Goal: Information Seeking & Learning: Find specific fact

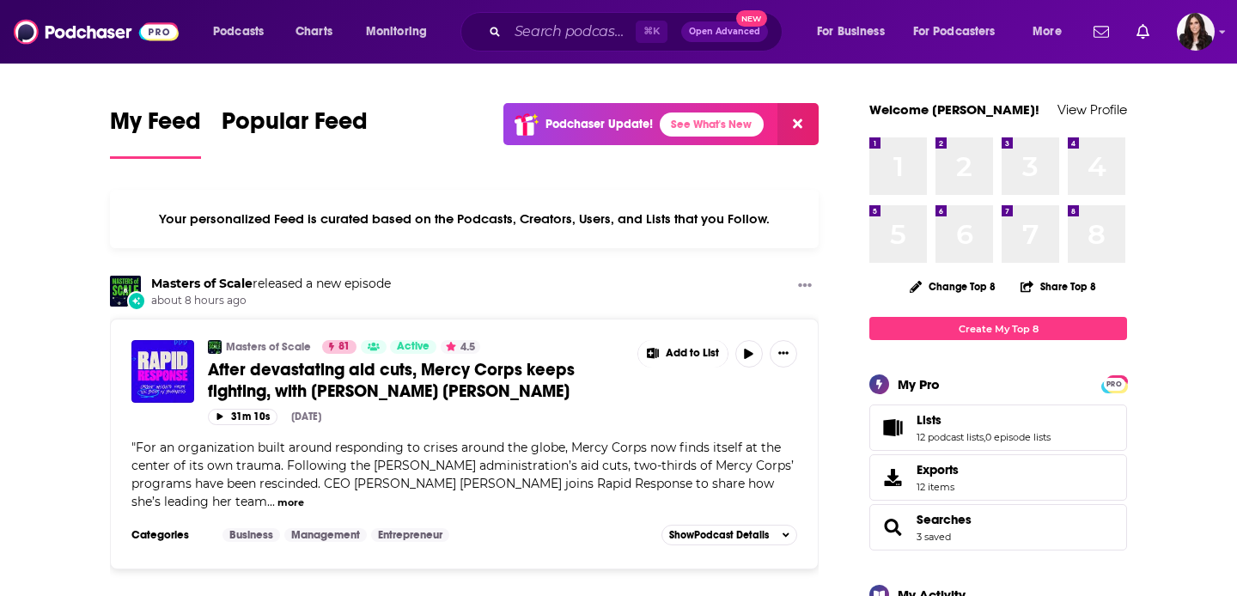
click at [529, 46] on div "⌘ K Open Advanced New" at bounding box center [622, 32] width 322 height 40
click at [532, 37] on input "Search podcasts, credits, & more..." at bounding box center [572, 31] width 128 height 27
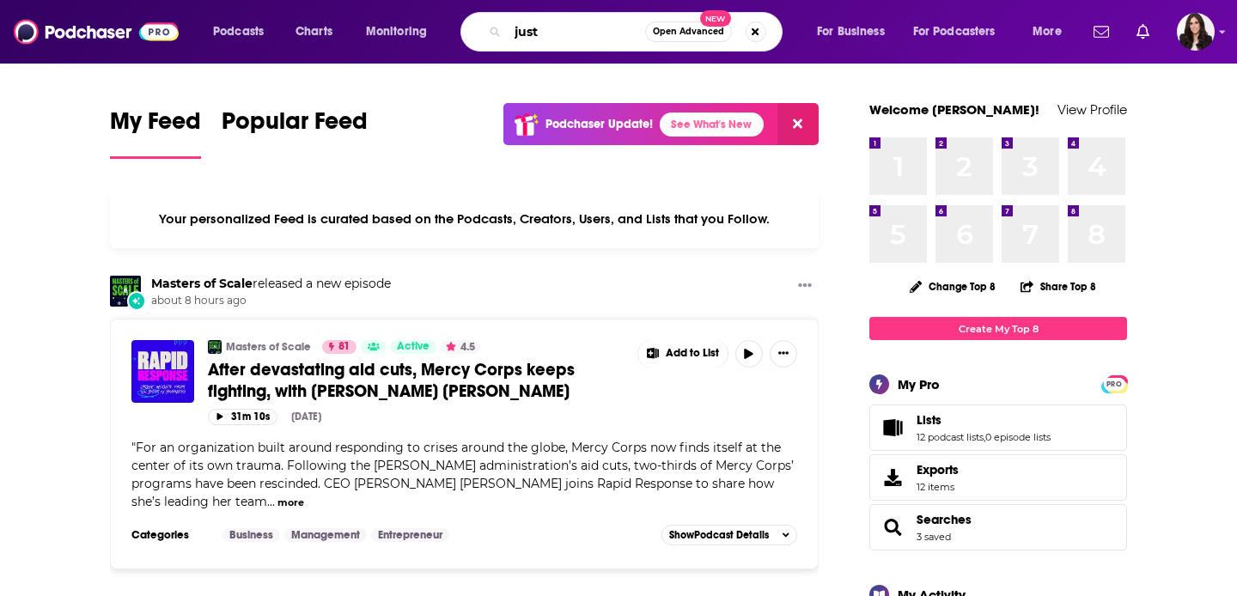
drag, startPoint x: 564, startPoint y: 33, endPoint x: 430, endPoint y: 16, distance: 135.0
click at [436, 18] on div "Podcasts Charts Monitoring just Open Advanced New For Business For Podcasters M…" at bounding box center [639, 32] width 877 height 40
paste input "Just [PERSON_NAME]."
type input "Just [PERSON_NAME]."
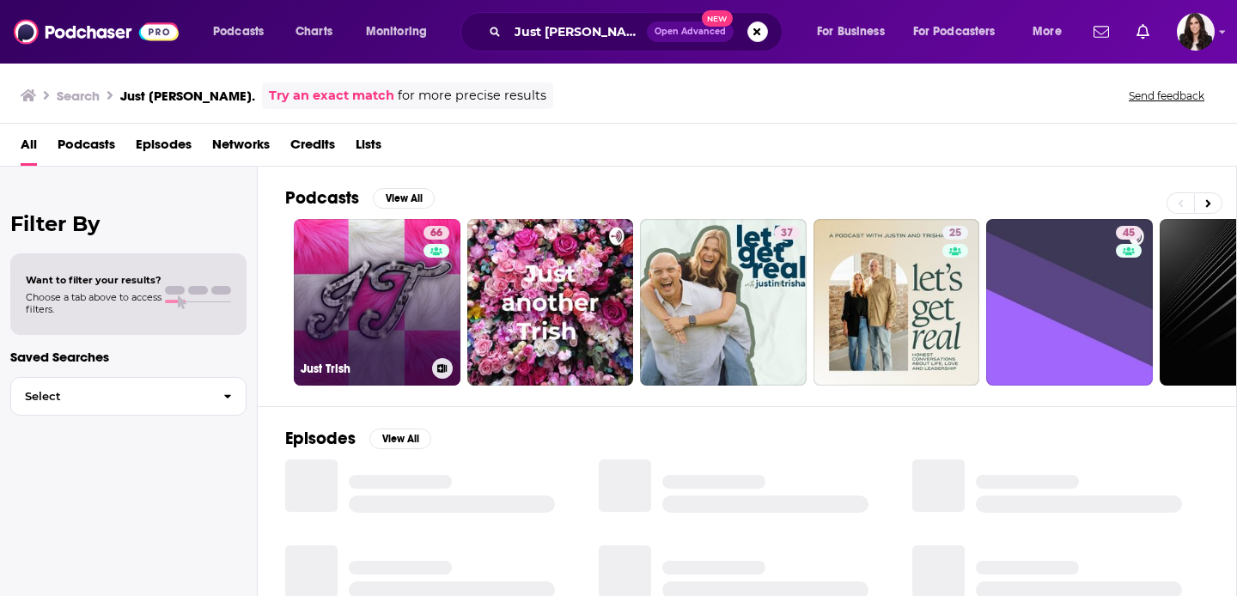
click at [379, 310] on link "66 Just [PERSON_NAME]" at bounding box center [377, 302] width 167 height 167
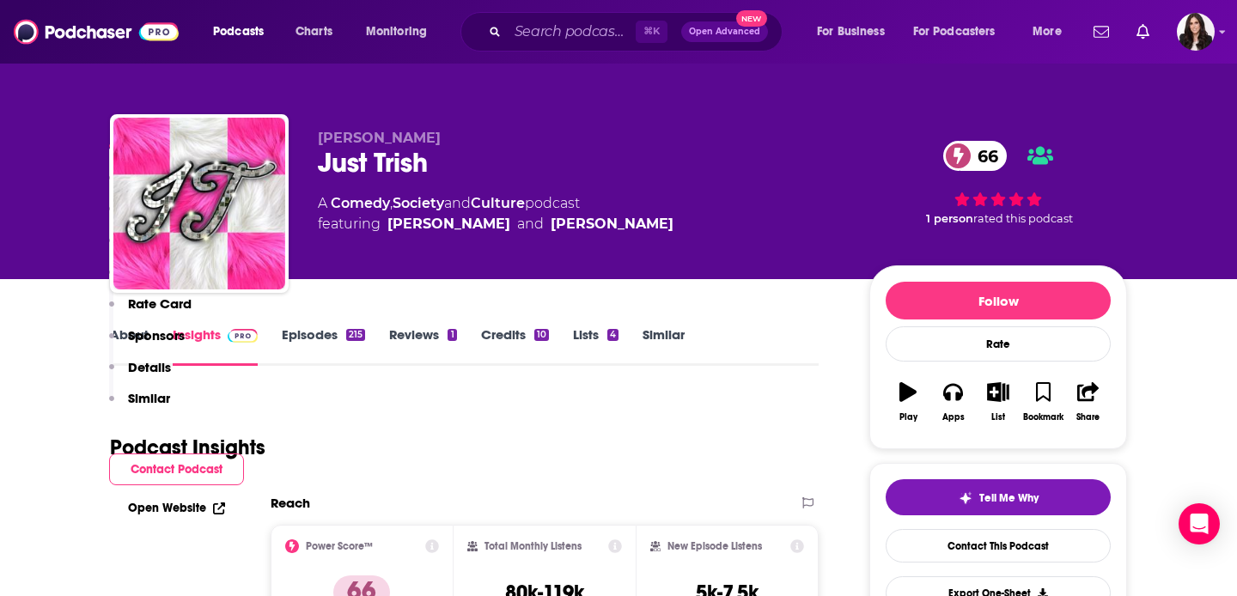
scroll to position [345, 0]
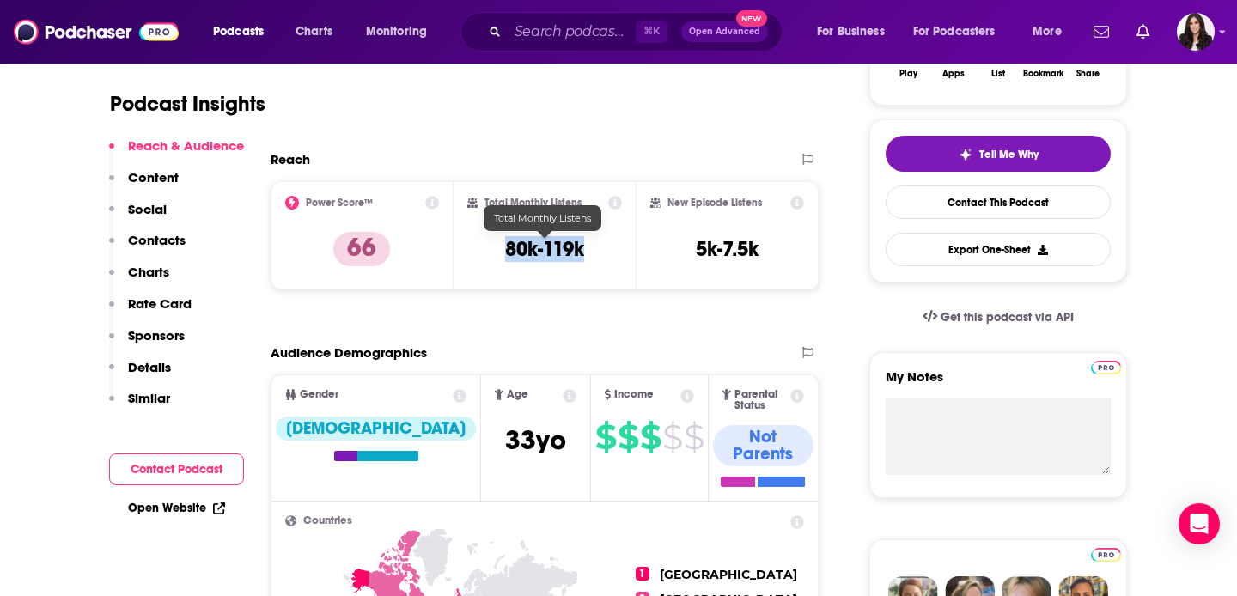
drag, startPoint x: 598, startPoint y: 253, endPoint x: 504, endPoint y: 253, distance: 94.5
click at [504, 253] on div "Total Monthly Listens 80k-119k" at bounding box center [545, 235] width 156 height 79
copy h3 "80k-119k"
